Goal: Book appointment/travel/reservation

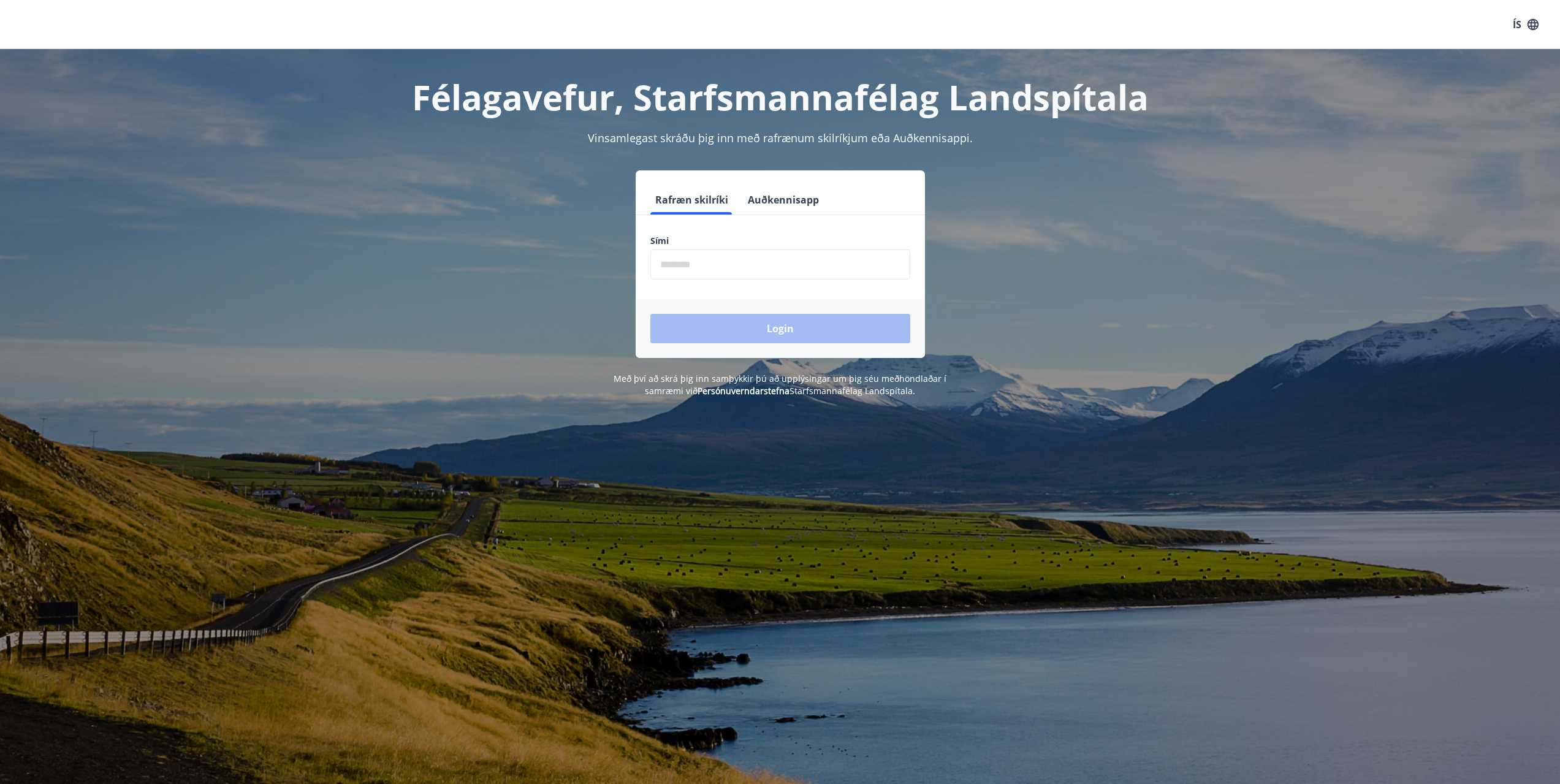
click at [673, 254] on input "phone" at bounding box center [780, 265] width 260 height 30
type input "********"
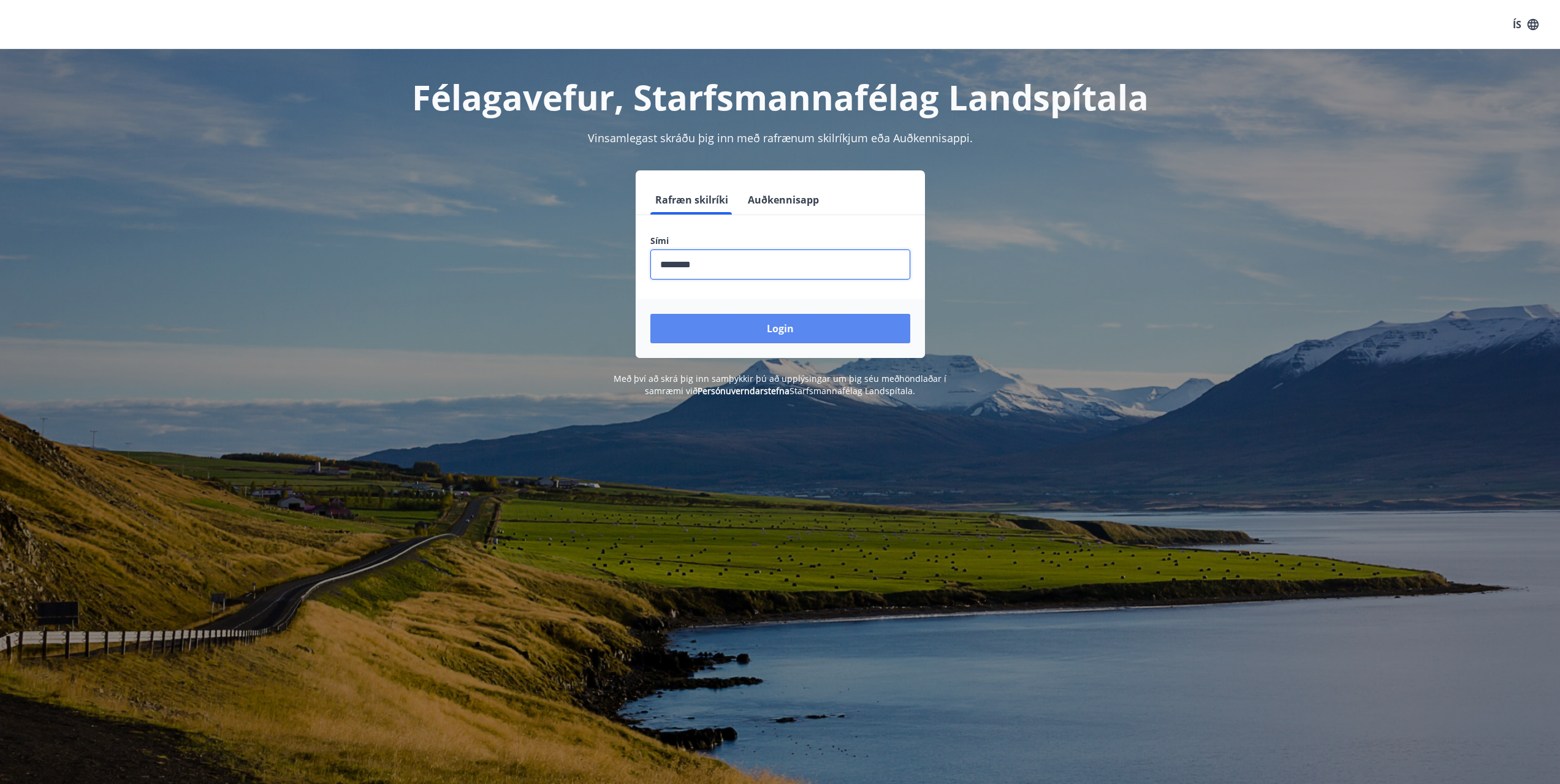
click at [732, 325] on button "Login" at bounding box center [780, 328] width 260 height 29
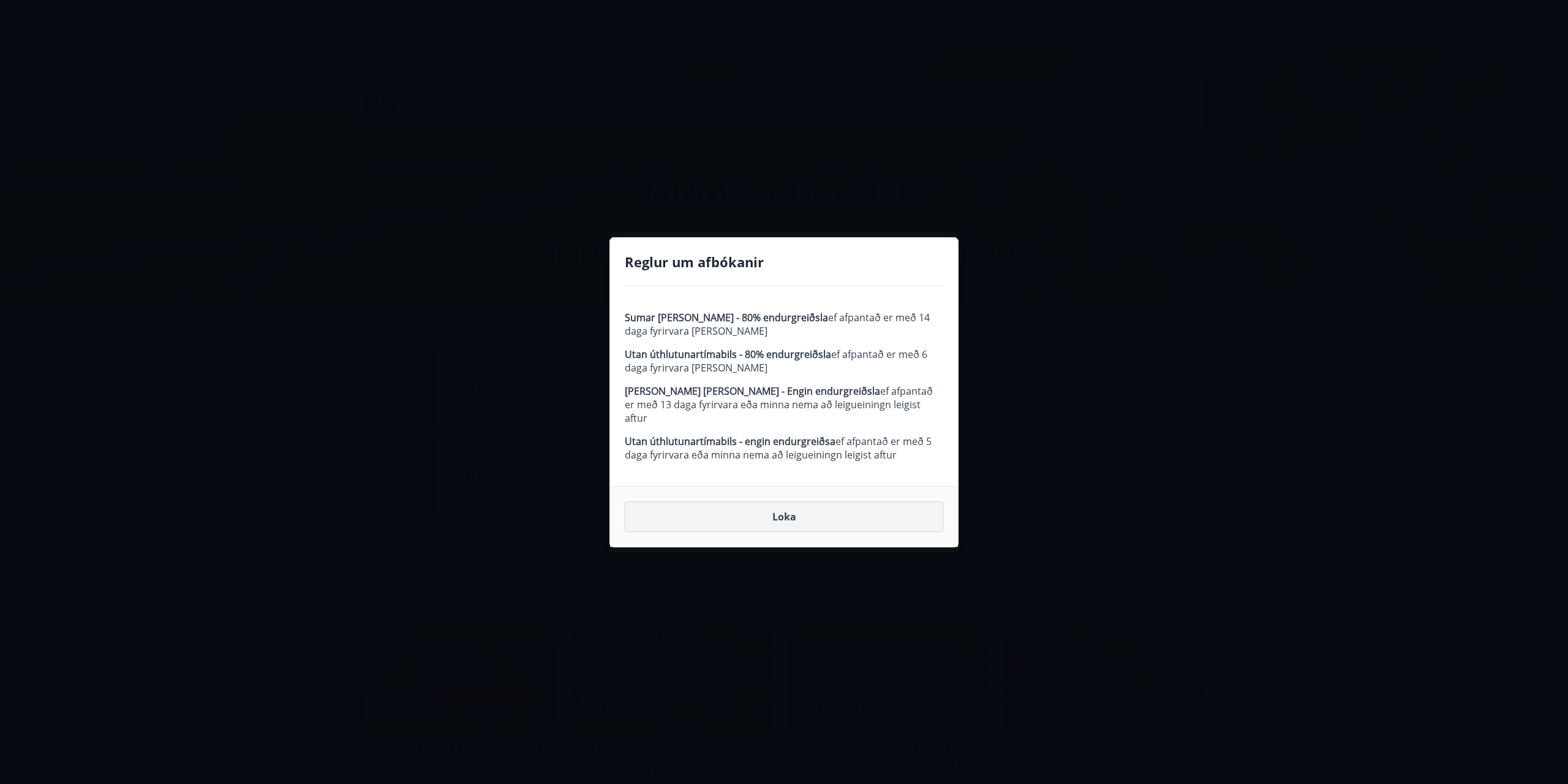
click at [787, 514] on button "Loka" at bounding box center [784, 516] width 319 height 31
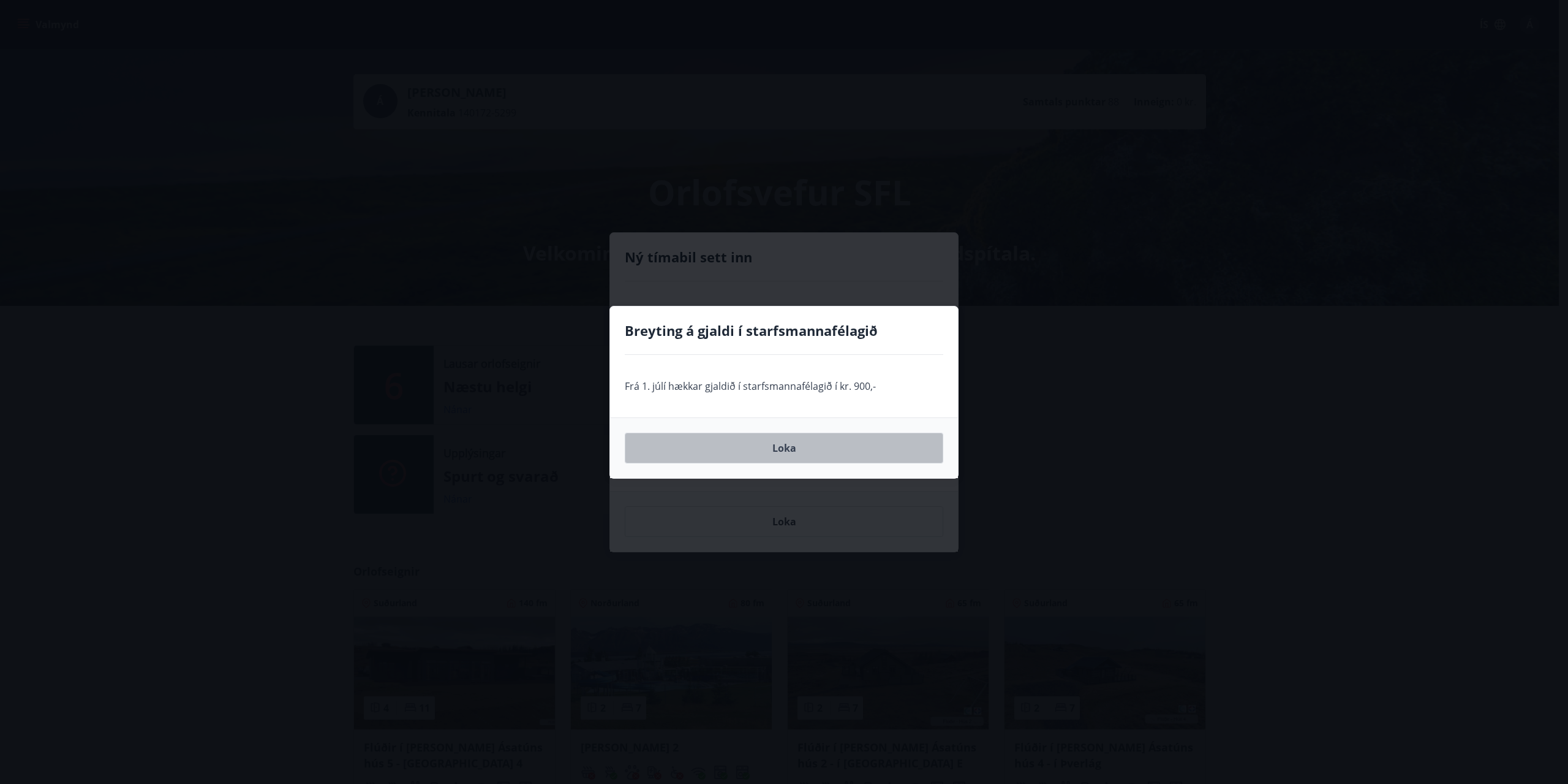
click at [786, 446] on button "Loka" at bounding box center [784, 448] width 319 height 31
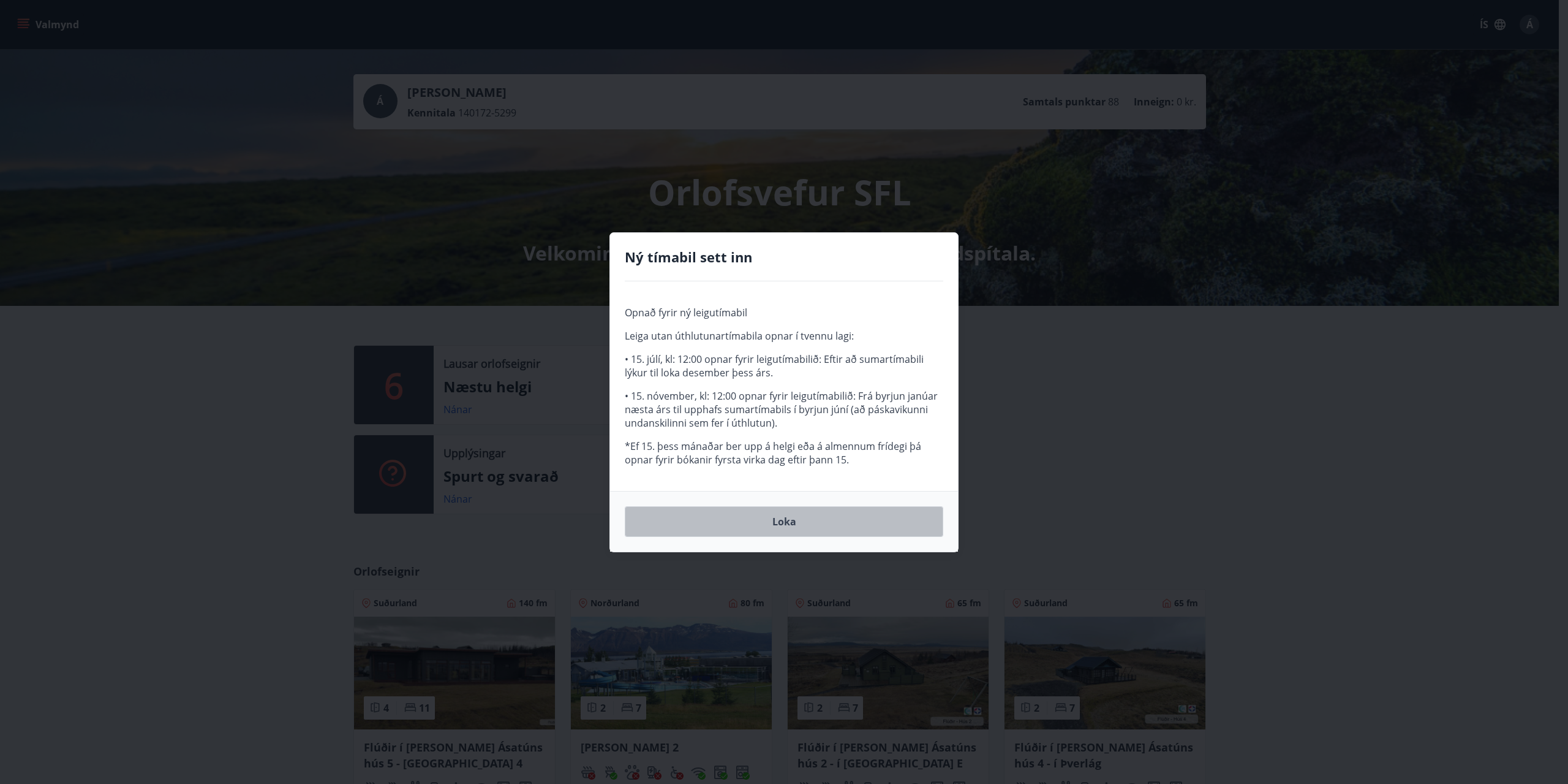
click at [778, 508] on button "Loka" at bounding box center [784, 522] width 319 height 31
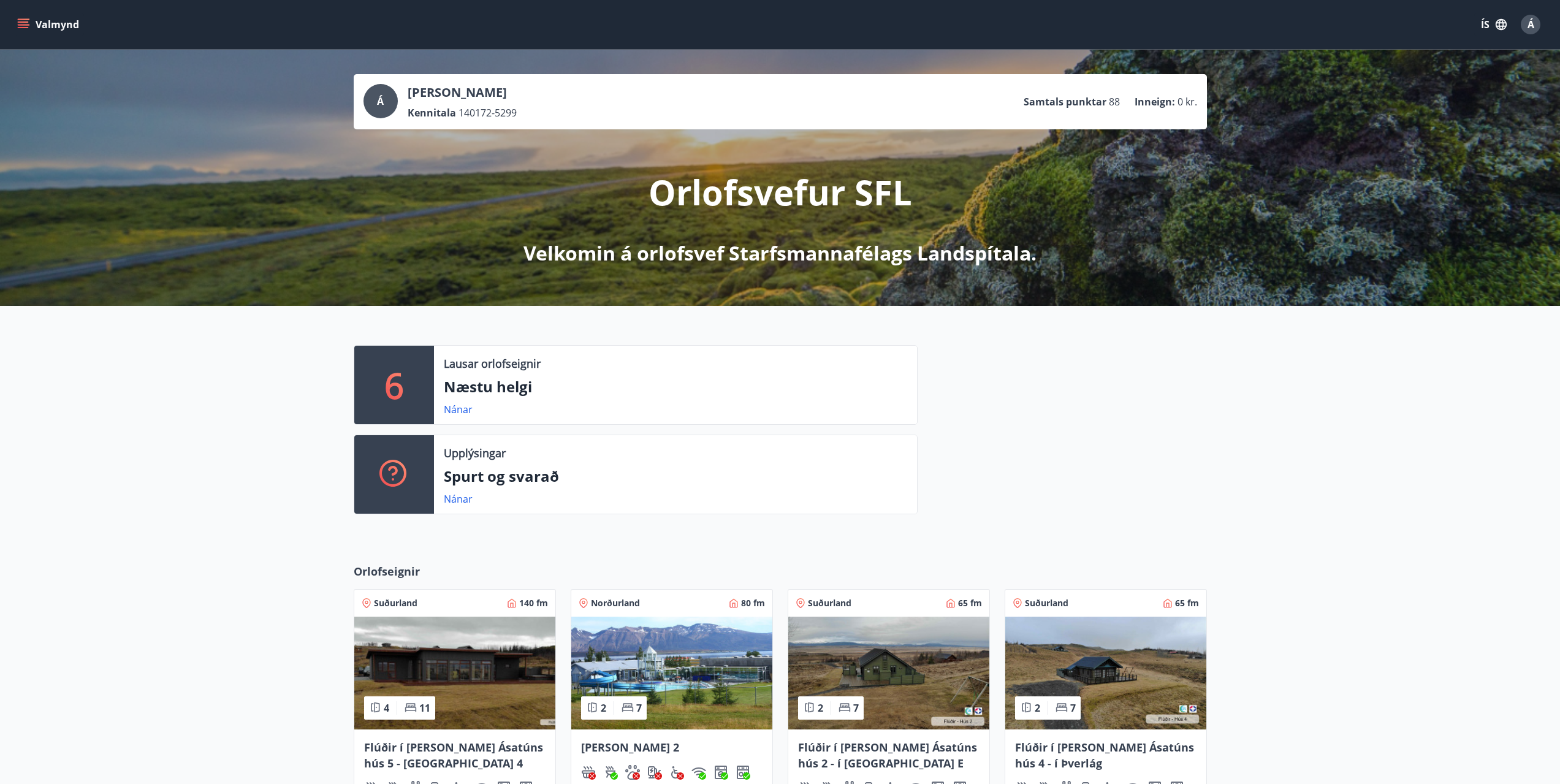
scroll to position [243, 0]
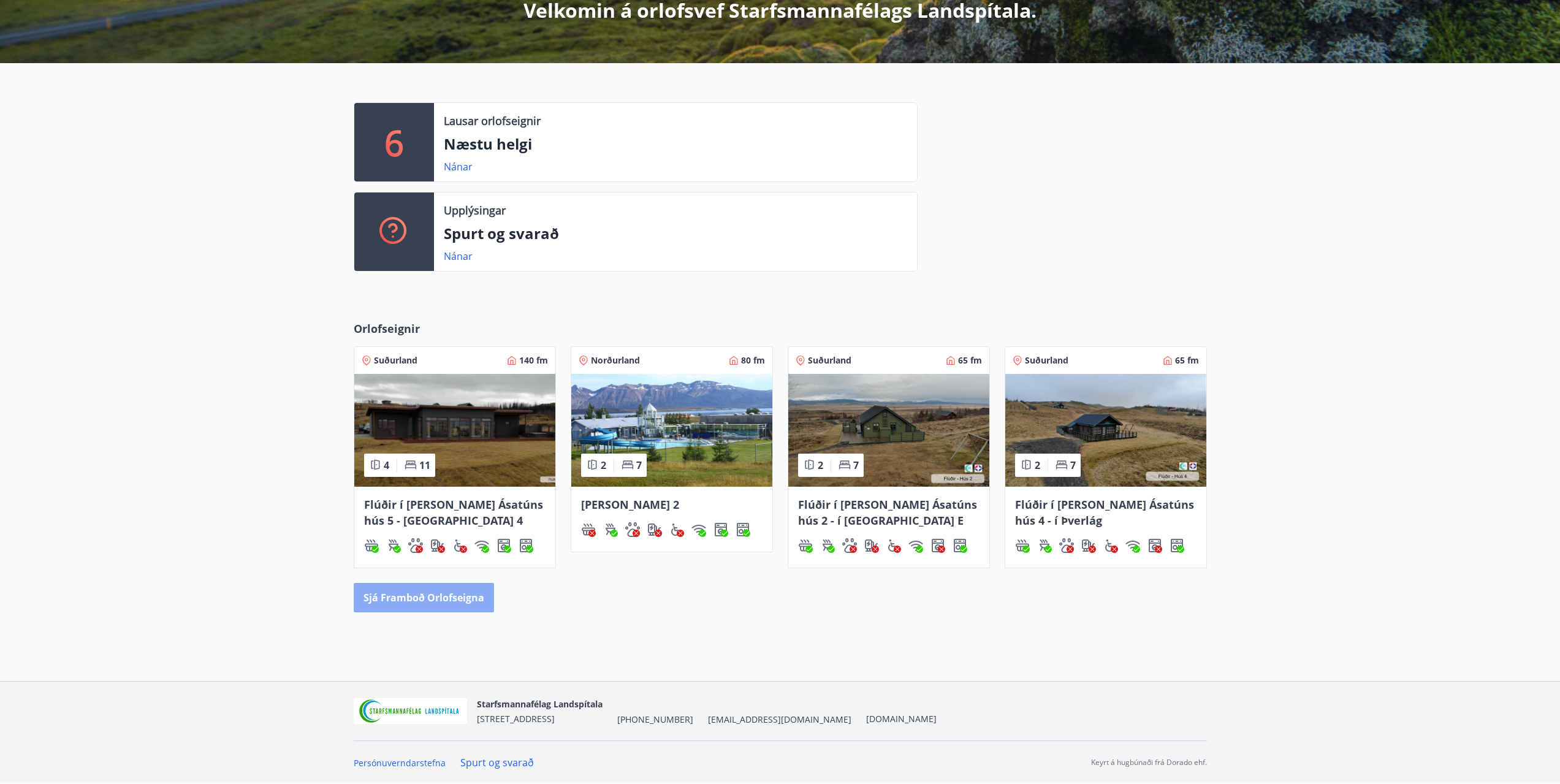
click at [423, 590] on button "Sjá framboð orlofseigna" at bounding box center [423, 597] width 141 height 29
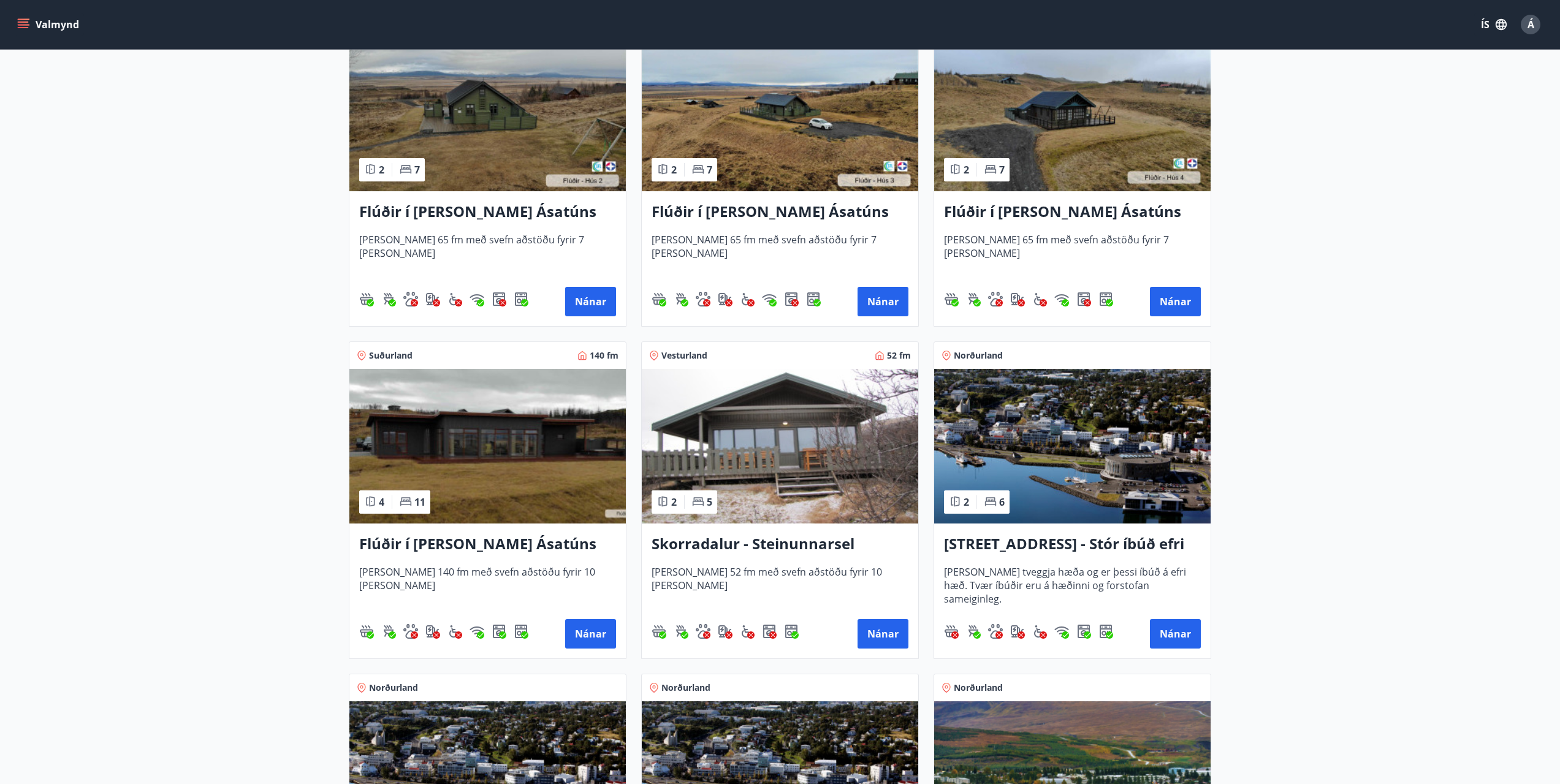
scroll to position [596, 0]
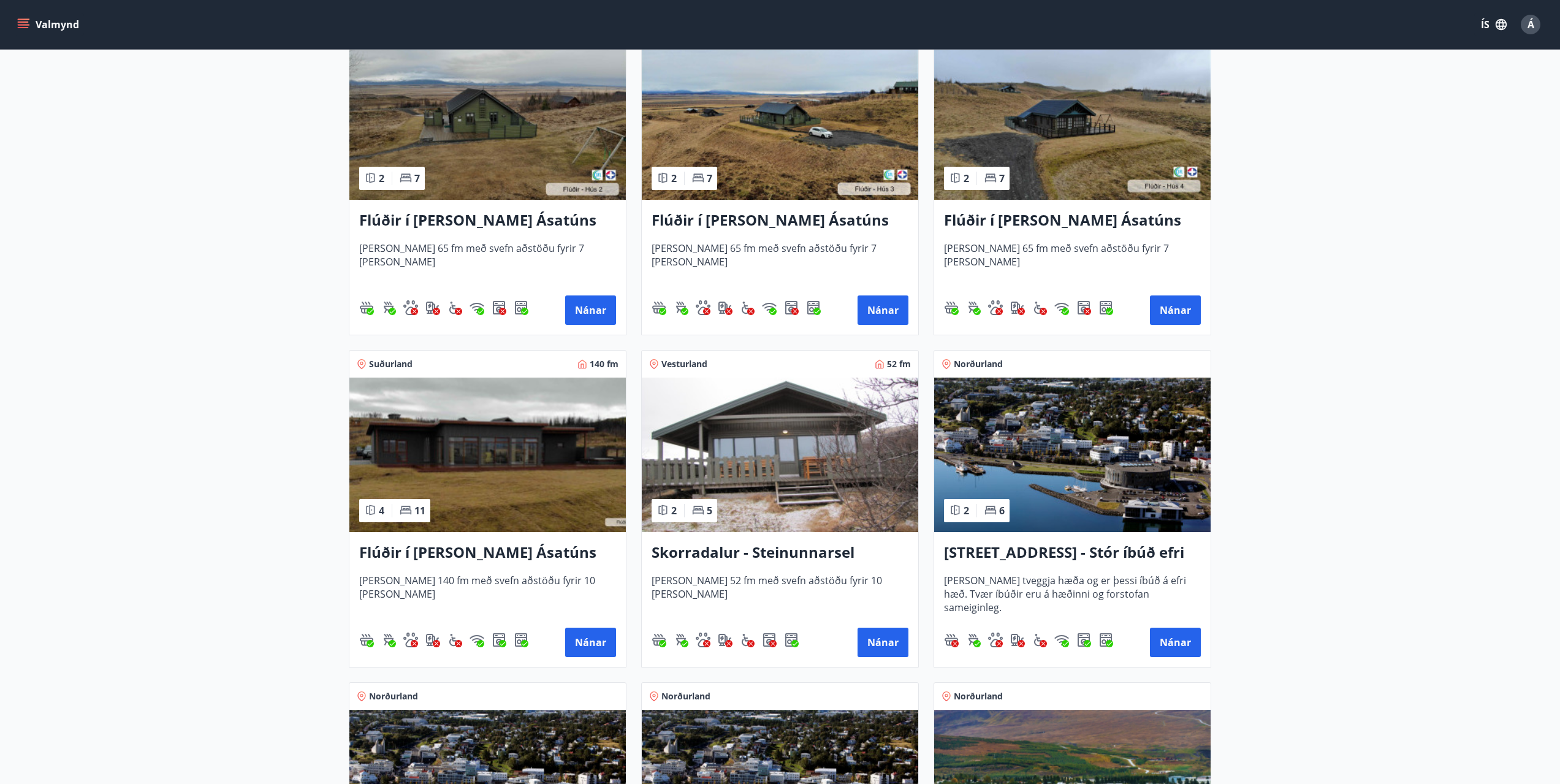
click at [774, 550] on h3 "Skorradalur - Steinunnarsel" at bounding box center [780, 552] width 257 height 22
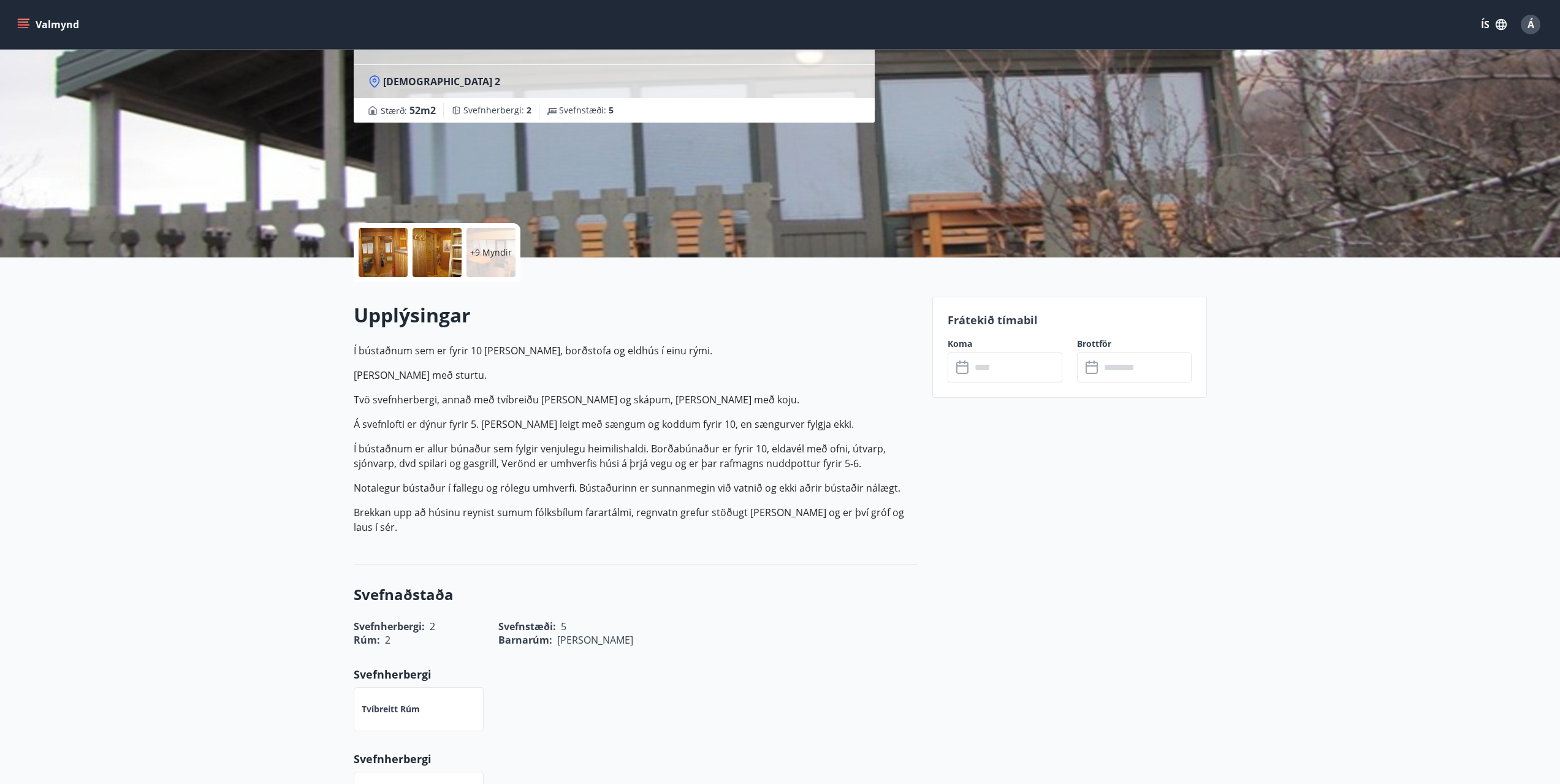
scroll to position [307, 0]
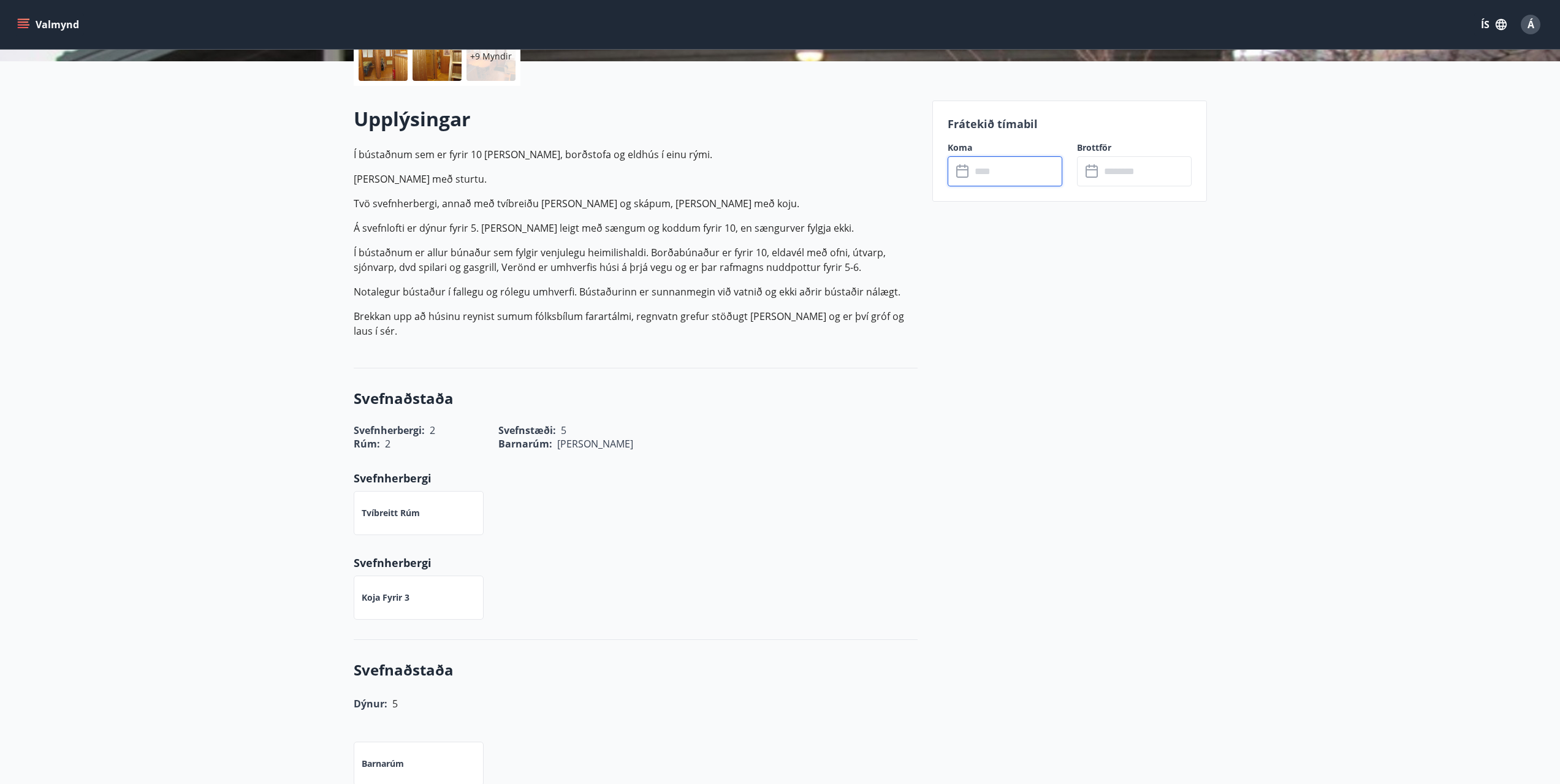
click at [987, 167] on input "text" at bounding box center [1016, 171] width 91 height 30
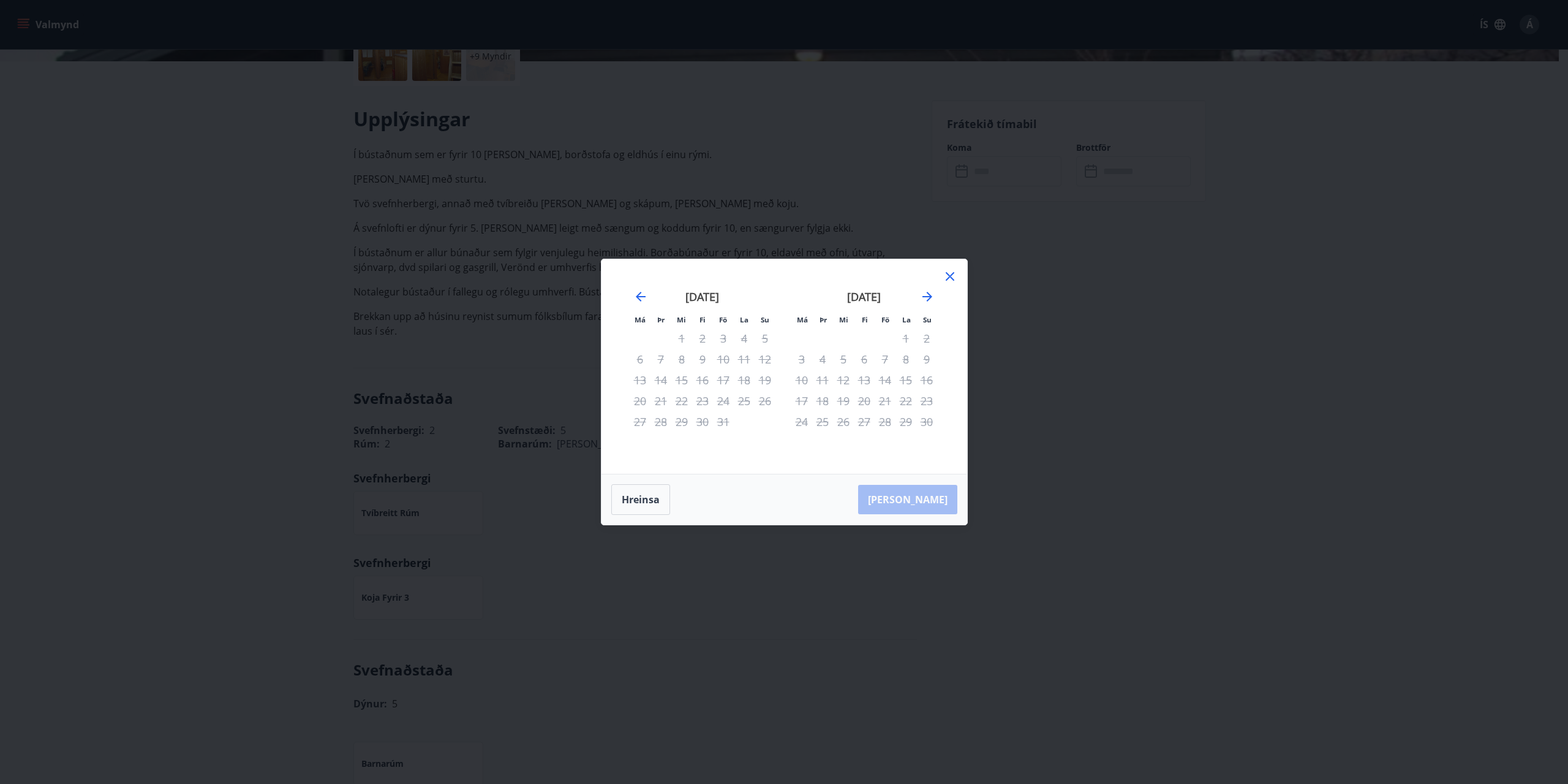
click at [934, 507] on div "Hreinsa Taka Frá" at bounding box center [784, 499] width 366 height 50
click at [944, 271] on icon at bounding box center [950, 277] width 15 height 15
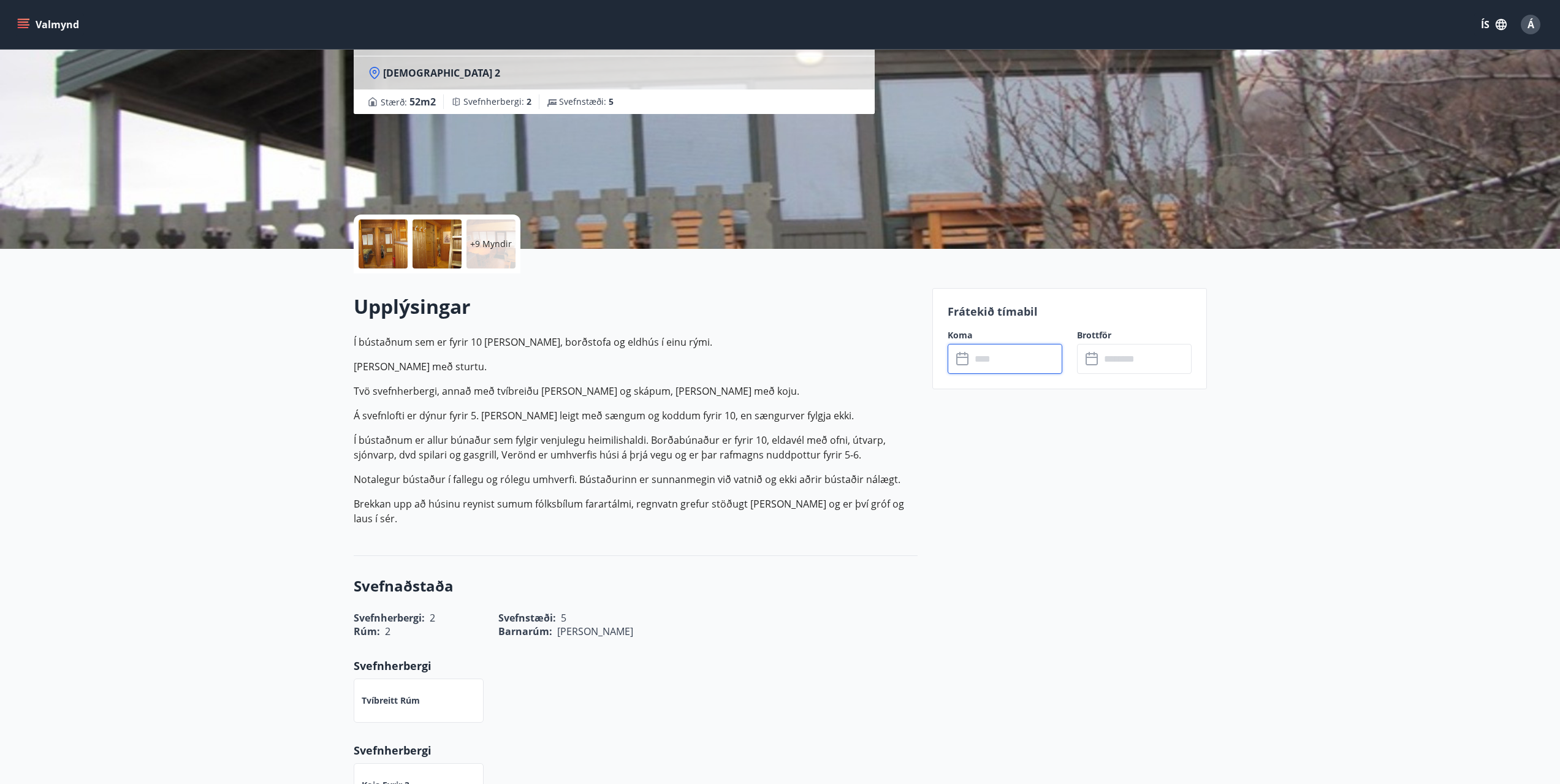
scroll to position [0, 0]
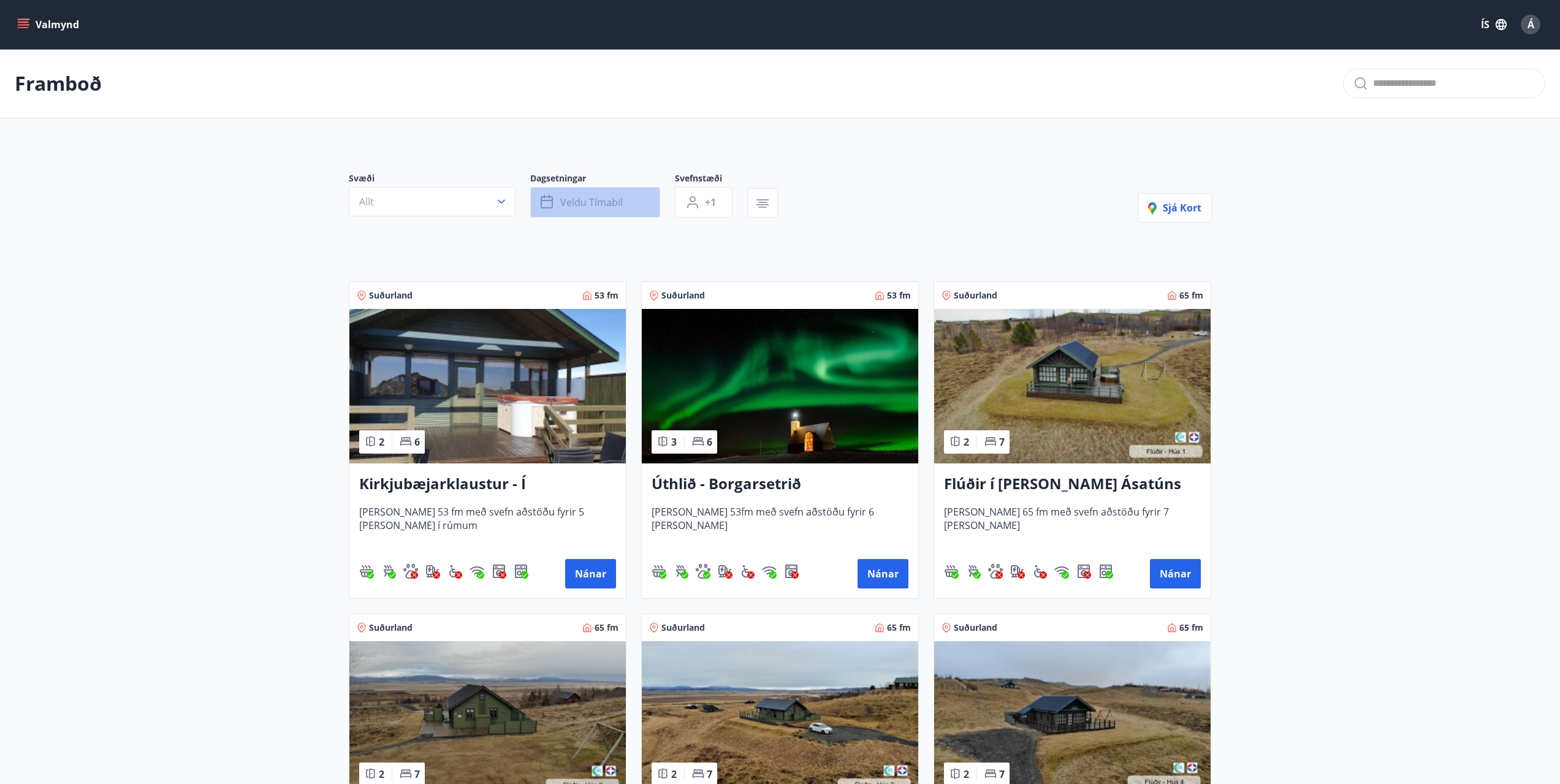
click at [583, 201] on span "Veldu tímabil" at bounding box center [591, 202] width 62 height 14
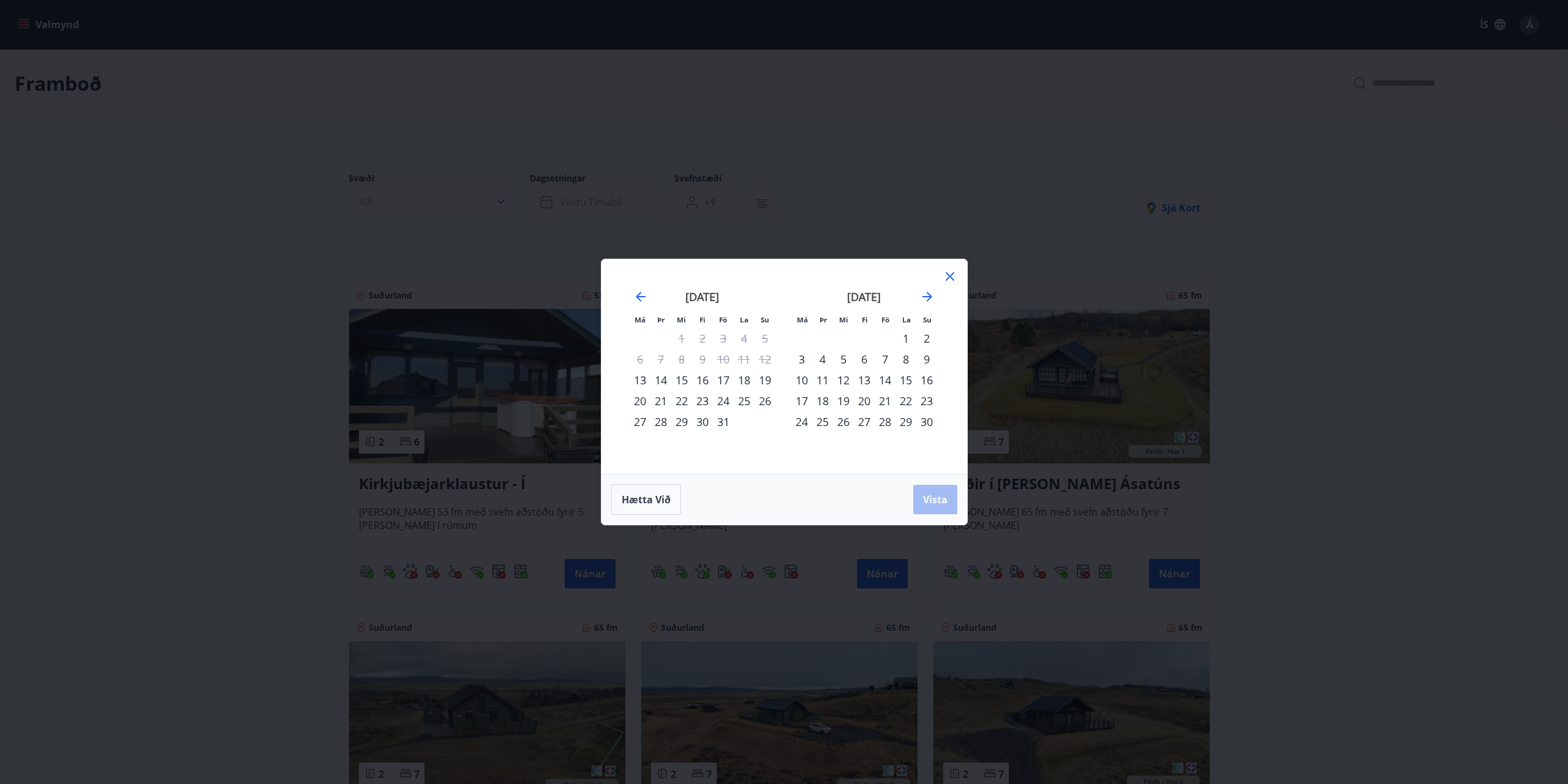
click at [722, 404] on div "24" at bounding box center [724, 401] width 21 height 21
click at [763, 403] on div "26" at bounding box center [766, 401] width 21 height 21
click at [935, 510] on button "Vista" at bounding box center [935, 499] width 44 height 29
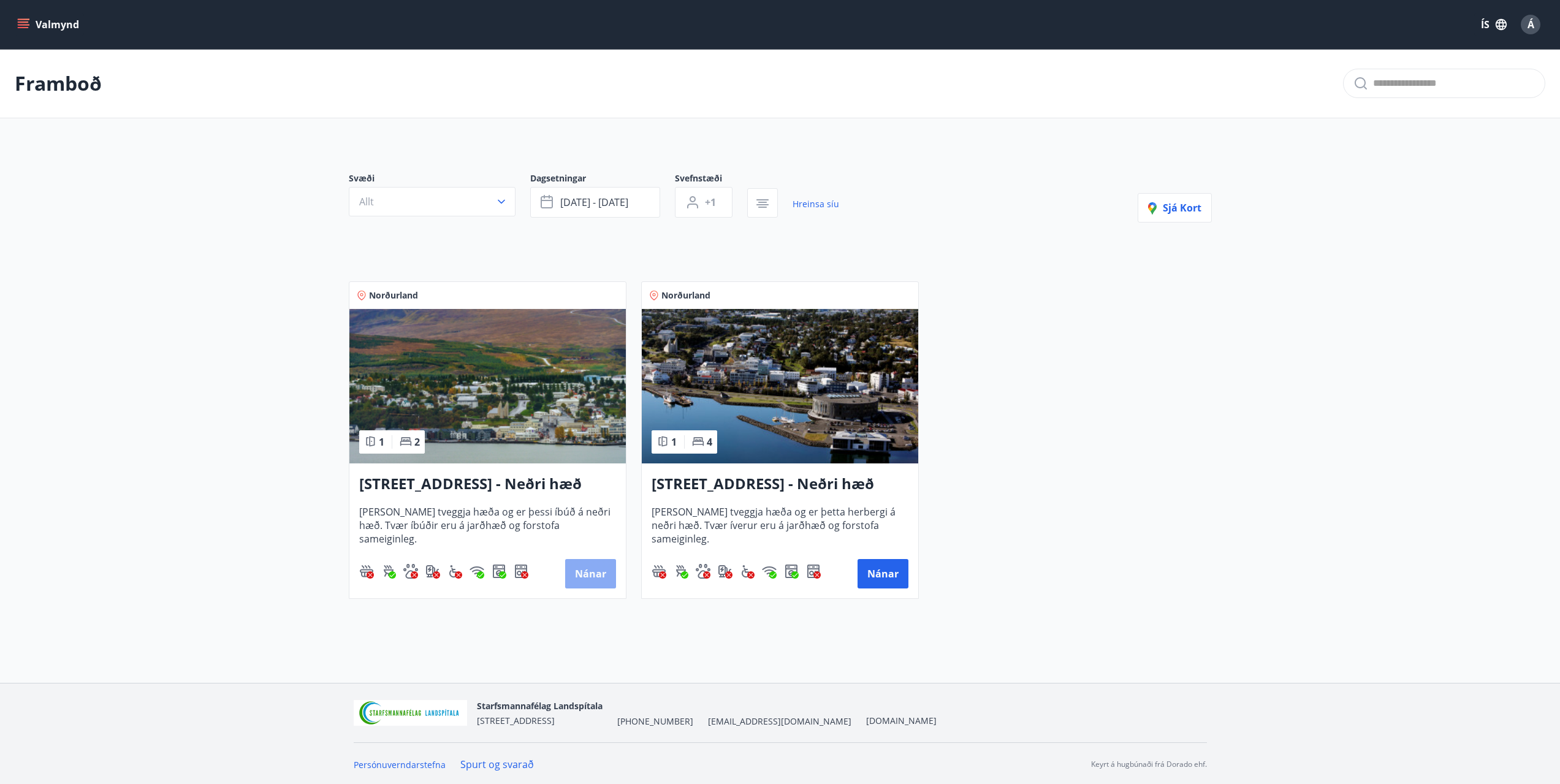
click at [589, 578] on button "Nánar" at bounding box center [591, 574] width 51 height 29
